Goal: Transaction & Acquisition: Purchase product/service

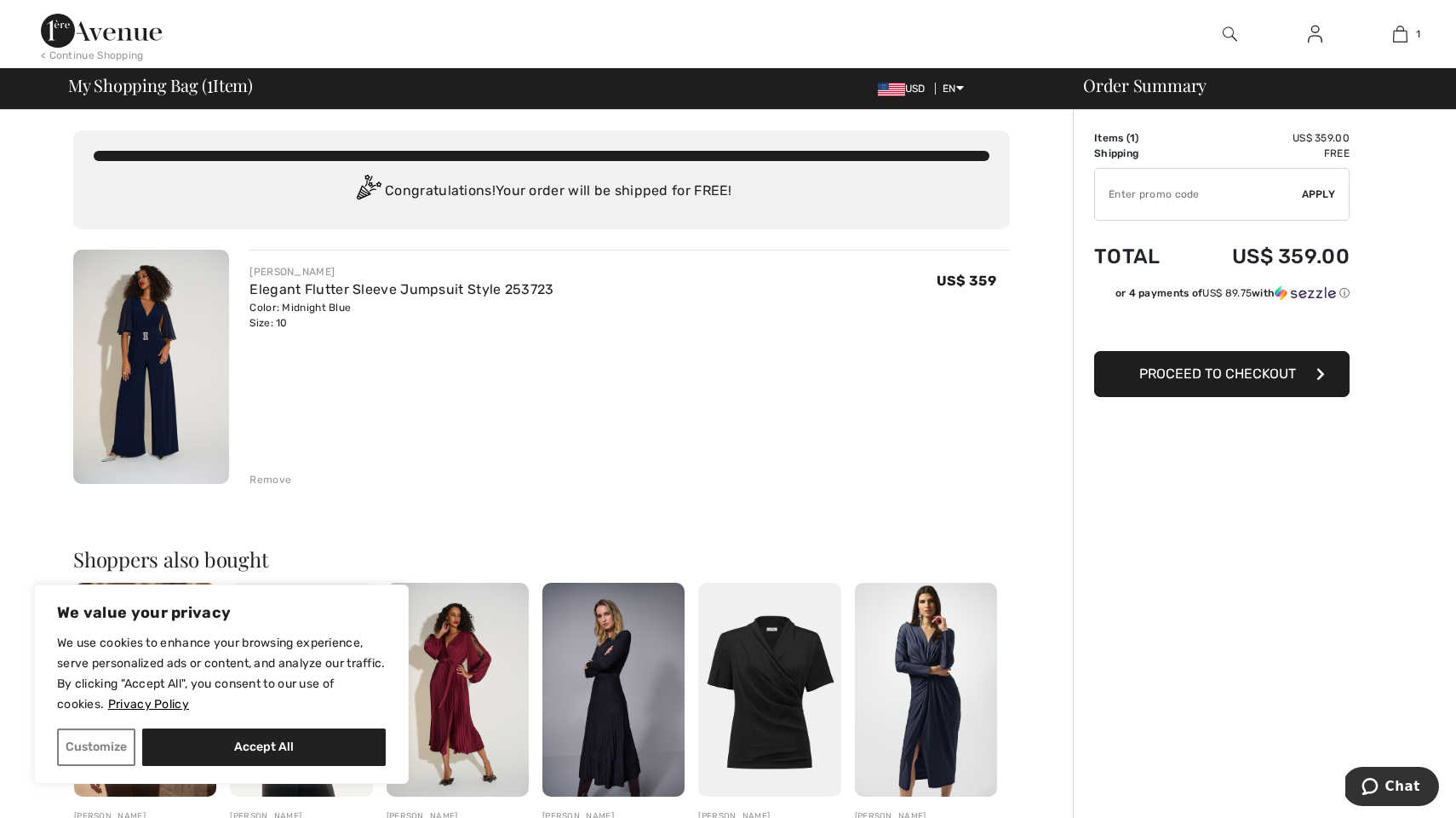
click at [1169, 377] on span "Proceed to Checkout" at bounding box center [1218, 373] width 157 height 16
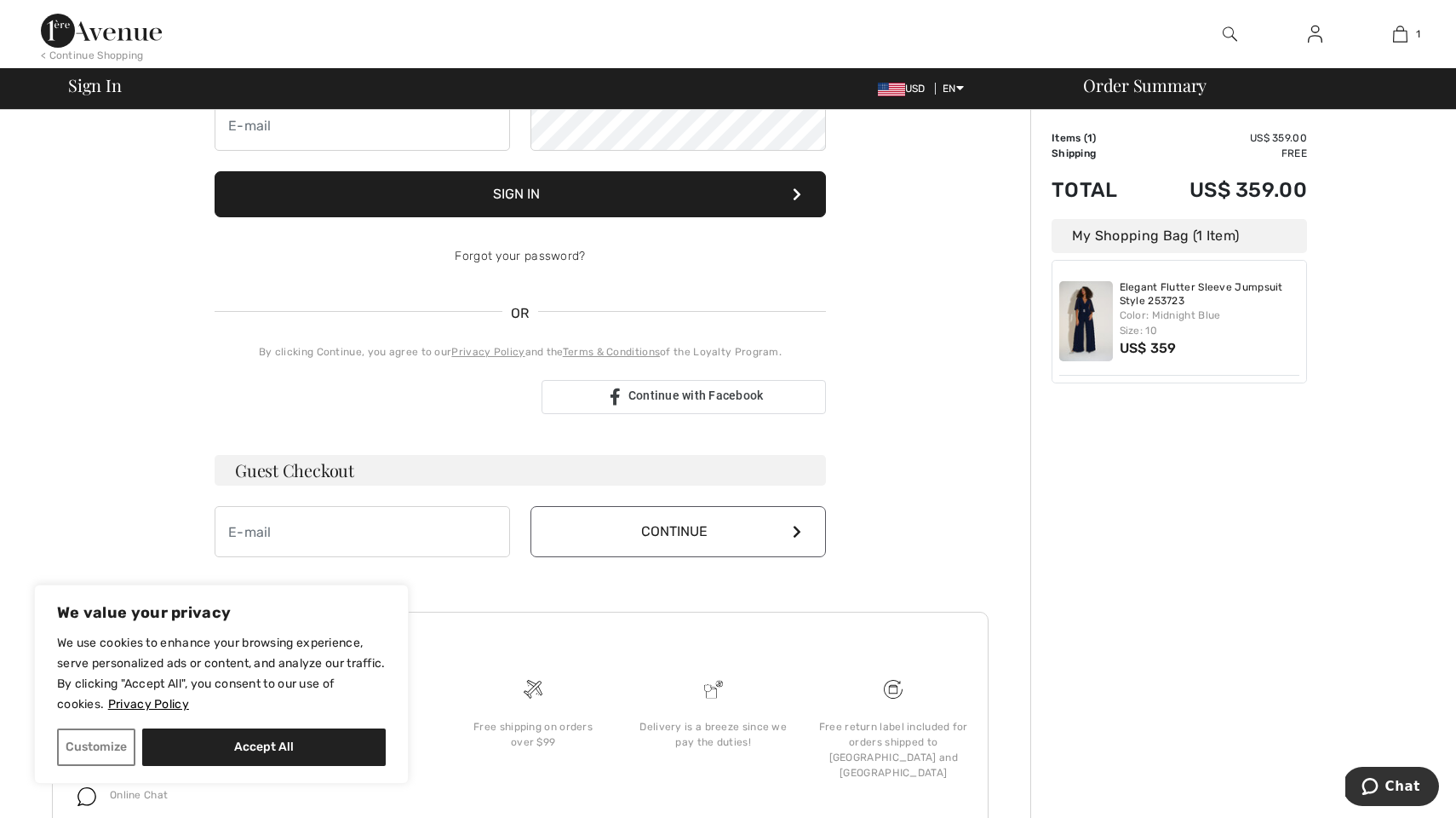
scroll to position [196, 0]
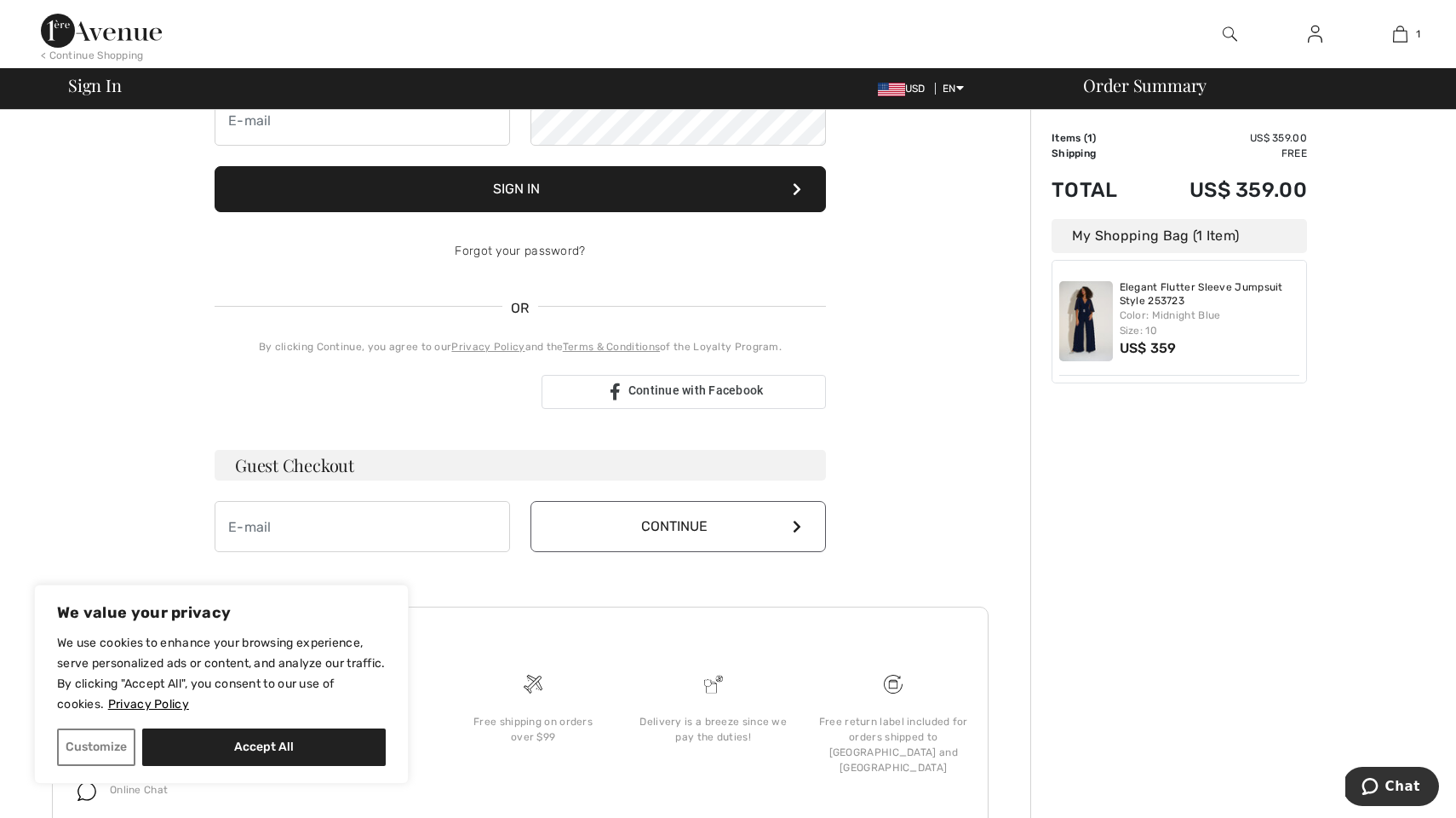
click at [432, 469] on h3 "Guest Checkout" at bounding box center [519, 465] width 611 height 31
type input "[PERSON_NAME][EMAIL_ADDRESS][DOMAIN_NAME]"
click at [611, 530] on button "Continue" at bounding box center [677, 527] width 295 height 51
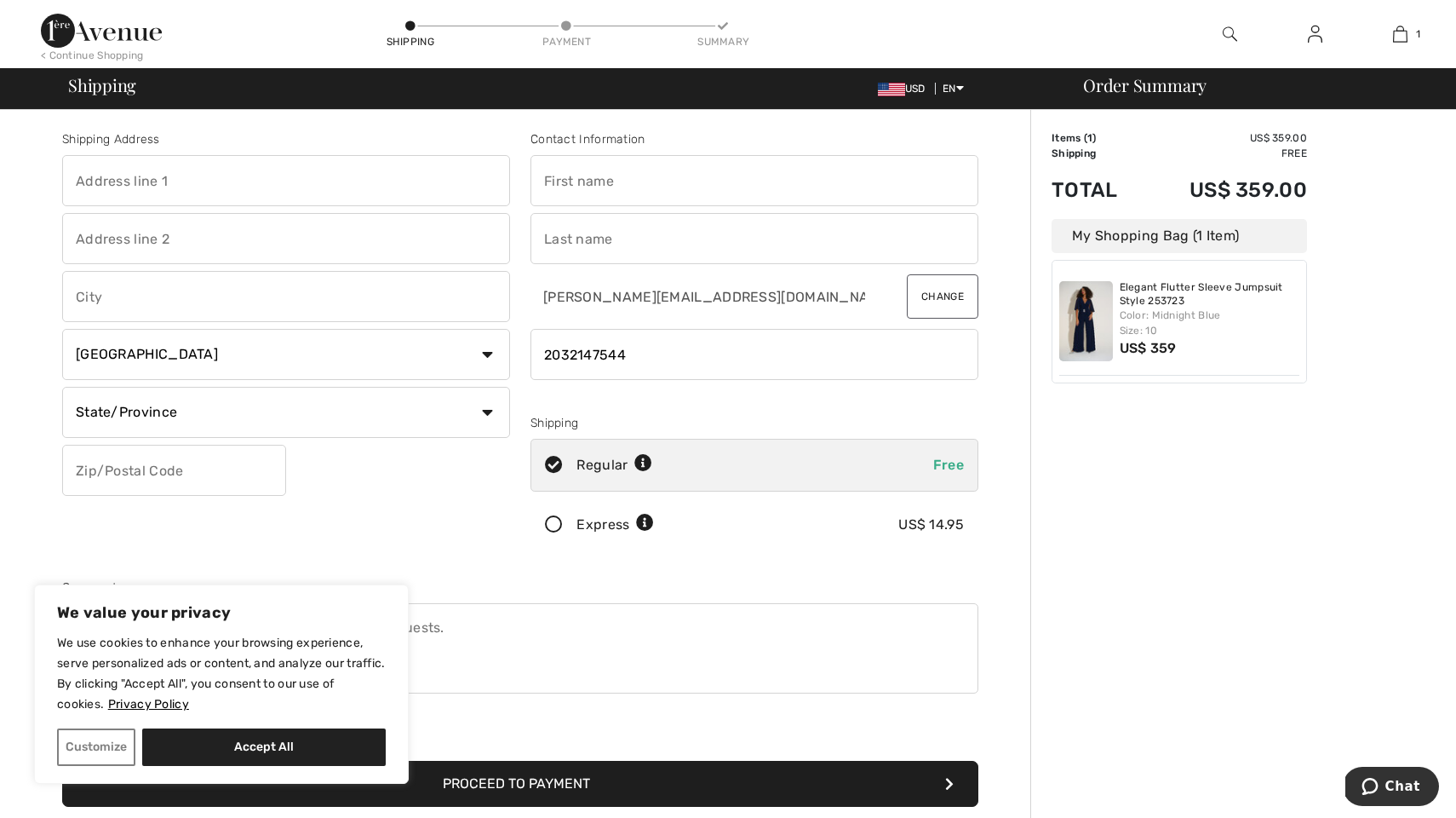
type input "2032147544"
click at [614, 405] on div at bounding box center [754, 396] width 448 height 20
click at [570, 353] on input "phone" at bounding box center [754, 355] width 448 height 51
